Goal: Task Accomplishment & Management: Complete application form

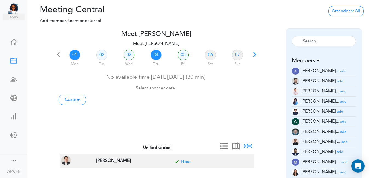
click at [155, 55] on link "04" at bounding box center [156, 55] width 11 height 10
click at [340, 101] on small "add" at bounding box center [343, 102] width 6 height 4
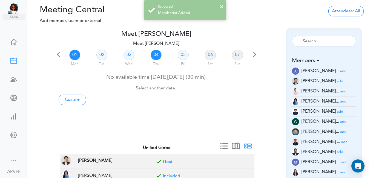
click at [155, 55] on link "04" at bounding box center [156, 55] width 11 height 10
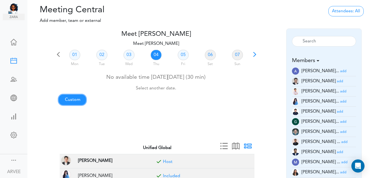
click at [72, 101] on link "Custom" at bounding box center [72, 100] width 27 height 10
type input "Meet [PERSON_NAME]"
type input "[URL][DOMAIN_NAME][SECURITY_DATA]"
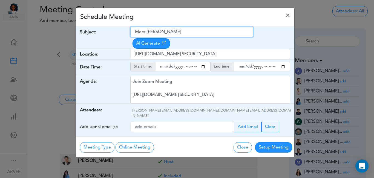
drag, startPoint x: 136, startPoint y: 32, endPoint x: 187, endPoint y: 32, distance: 51.0
click at [187, 32] on input "Meet [PERSON_NAME]" at bounding box center [191, 32] width 123 height 10
paste input "[Client Call] [PERSON_NAME] -"
type input "[Client Call] [PERSON_NAME] - Follow-up Meeting"
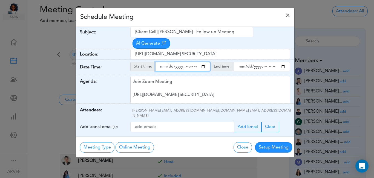
click at [203, 62] on input "starttime" at bounding box center [182, 67] width 55 height 10
click at [185, 62] on input "starttime" at bounding box center [182, 67] width 55 height 10
type input "[DATE]T19:42"
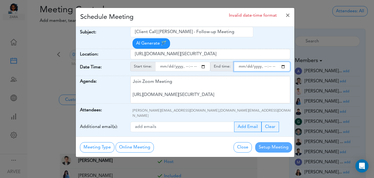
click at [283, 62] on input "endtime" at bounding box center [262, 67] width 56 height 10
click at [263, 62] on input "endtime" at bounding box center [262, 67] width 56 height 10
type input "[DATE]T20:43"
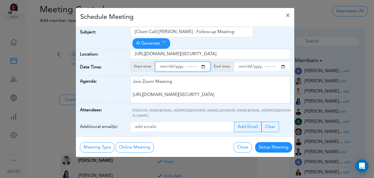
click at [190, 62] on input "starttime" at bounding box center [182, 67] width 55 height 10
type input "[DATE]T19:00"
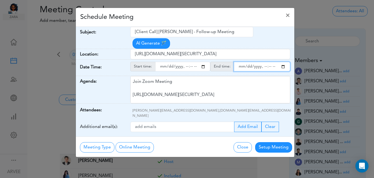
click at [269, 62] on input "endtime" at bounding box center [262, 67] width 56 height 10
type input "[DATE]T20:00"
click at [160, 19] on div "Schedule Meeting ×" at bounding box center [185, 17] width 219 height 19
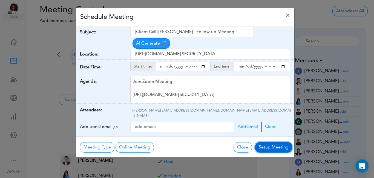
click at [272, 142] on button "Setup Meeting" at bounding box center [273, 147] width 37 height 10
